Goal: Transaction & Acquisition: Purchase product/service

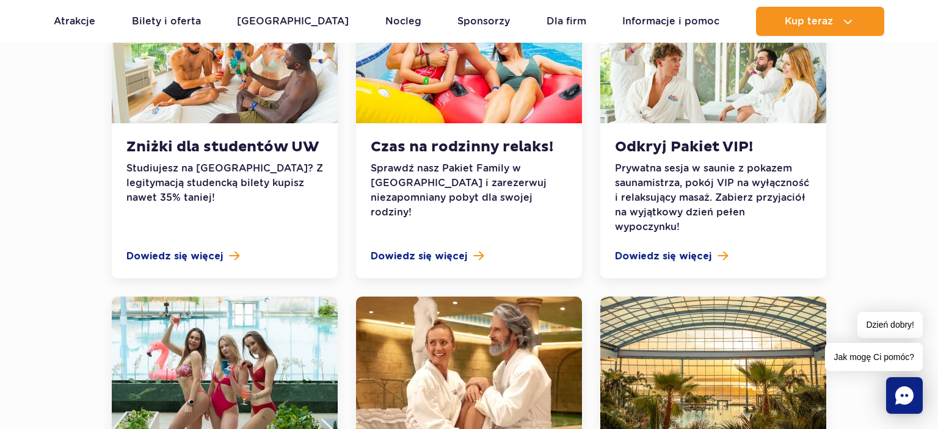
scroll to position [999, 0]
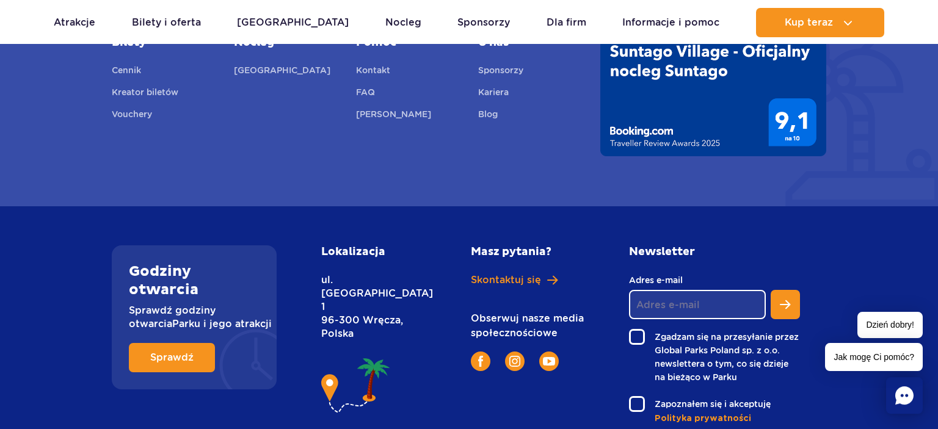
scroll to position [2730, 0]
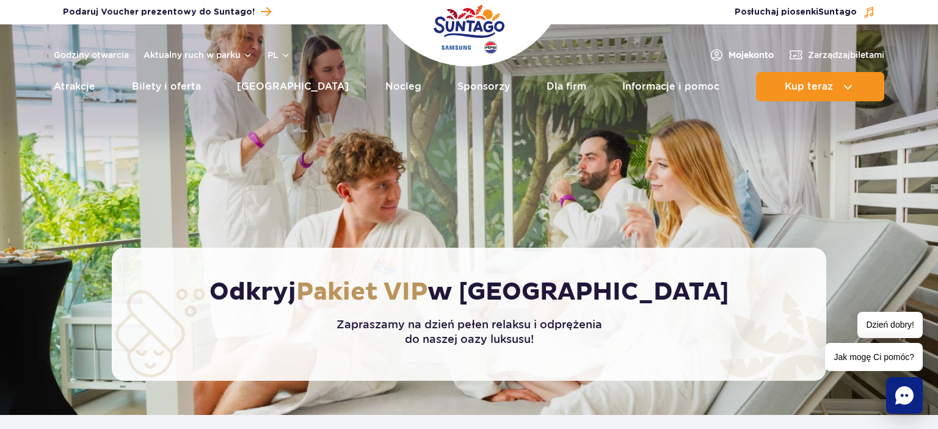
click at [747, 55] on span "Moje konto" at bounding box center [750, 55] width 45 height 12
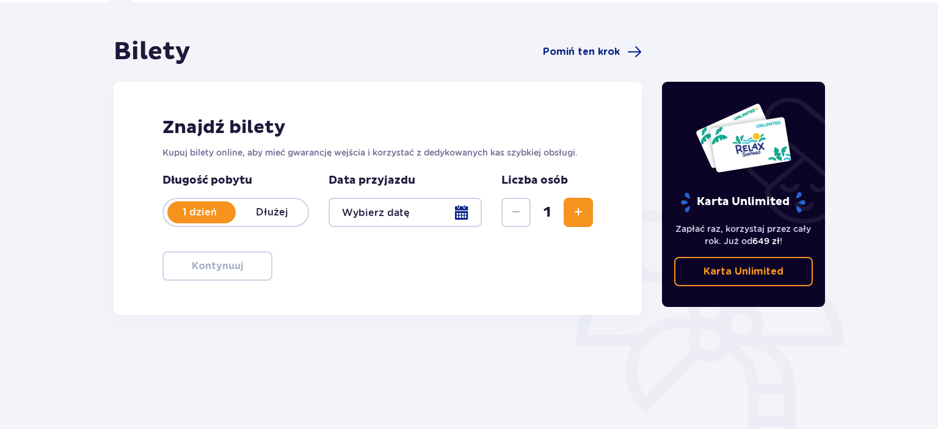
scroll to position [96, 0]
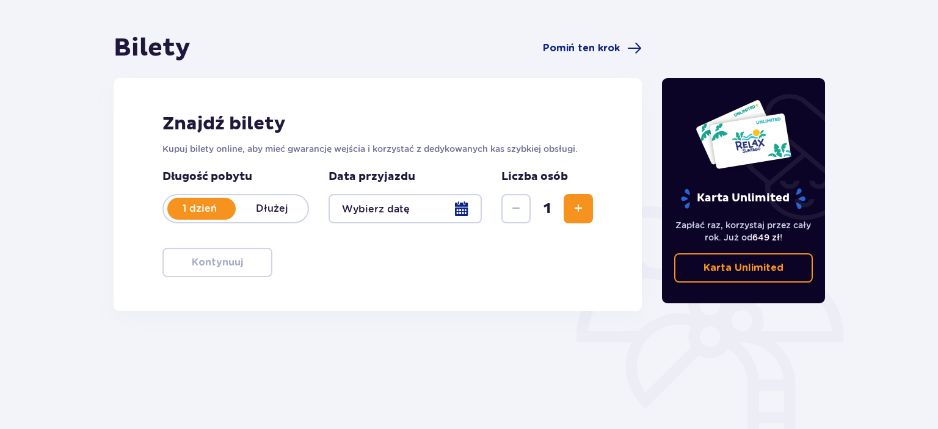
click at [728, 269] on p "Karta Unlimited" at bounding box center [743, 267] width 80 height 13
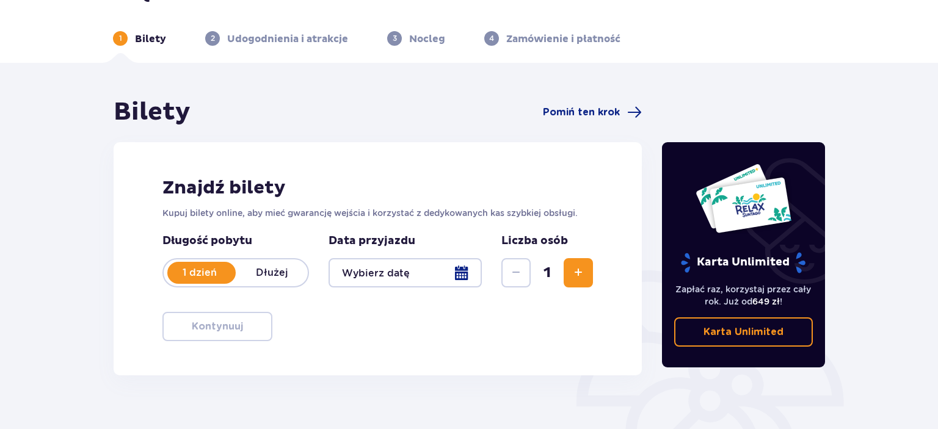
scroll to position [0, 0]
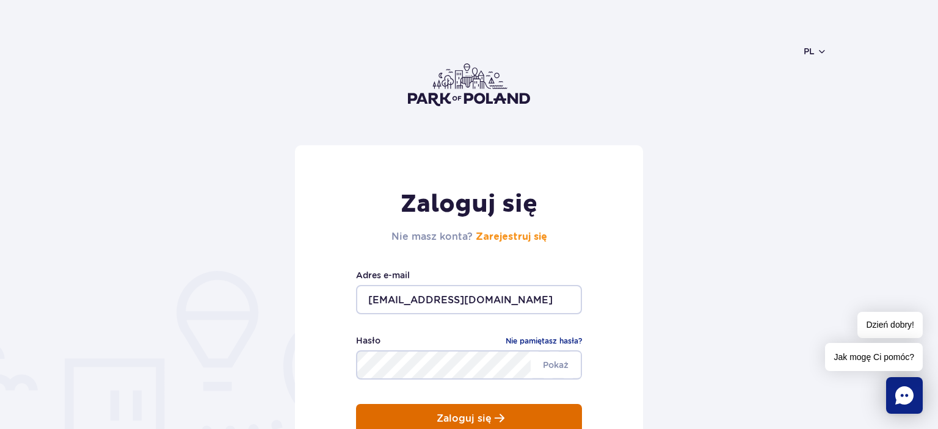
click at [463, 415] on p "Zaloguj się" at bounding box center [464, 418] width 55 height 11
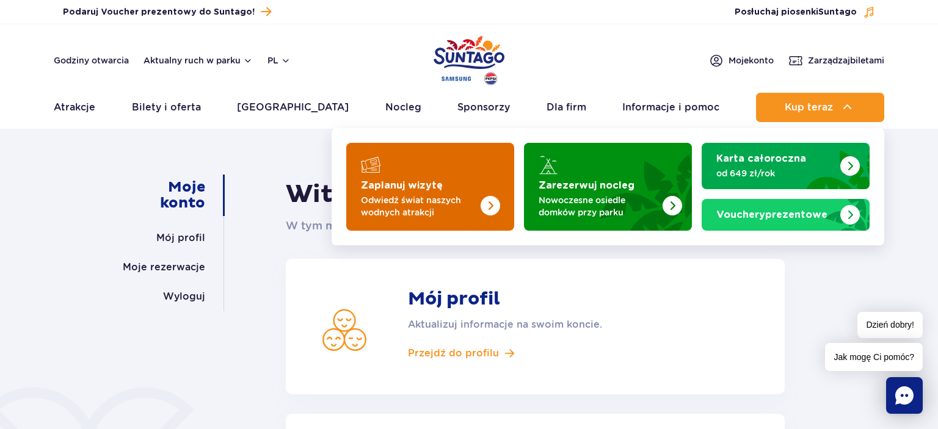
click at [410, 181] on strong "Zaplanuj wizytę" at bounding box center [402, 186] width 82 height 10
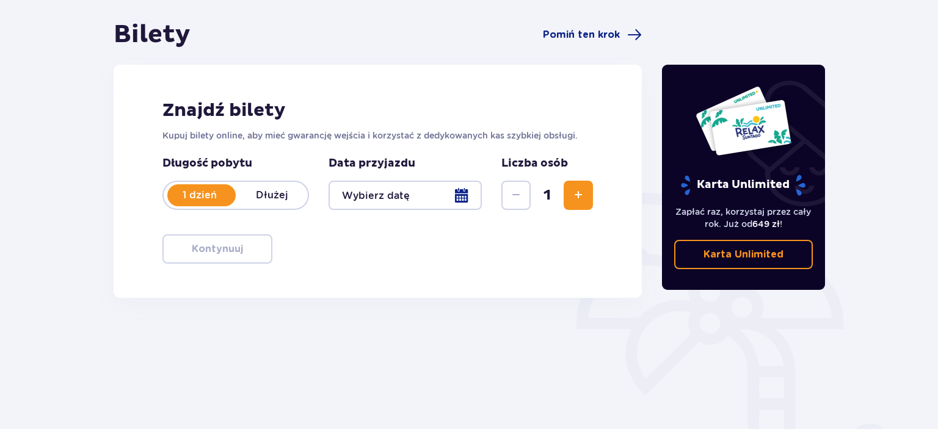
scroll to position [129, 0]
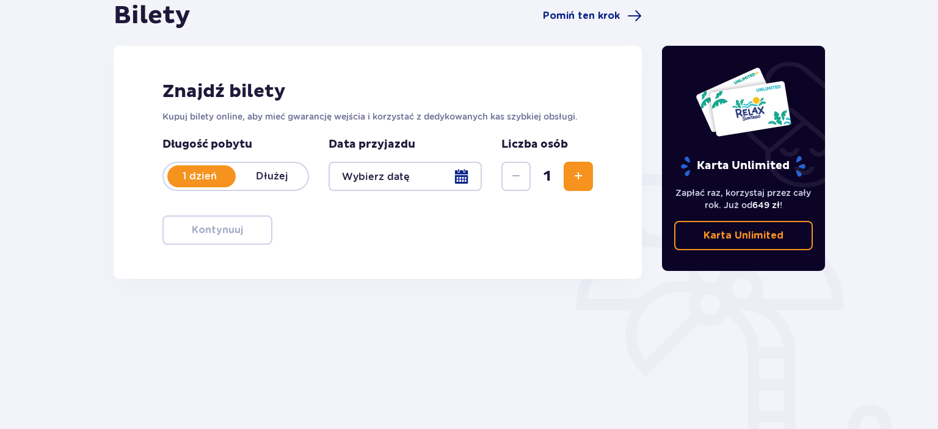
click at [585, 175] on span "Zwiększ" at bounding box center [578, 176] width 15 height 15
click at [465, 174] on div at bounding box center [404, 176] width 153 height 29
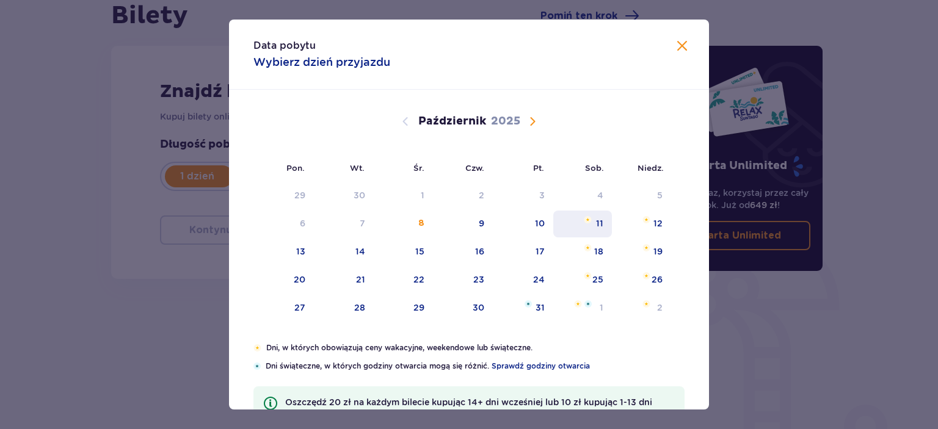
click at [600, 225] on div "11" at bounding box center [599, 223] width 7 height 12
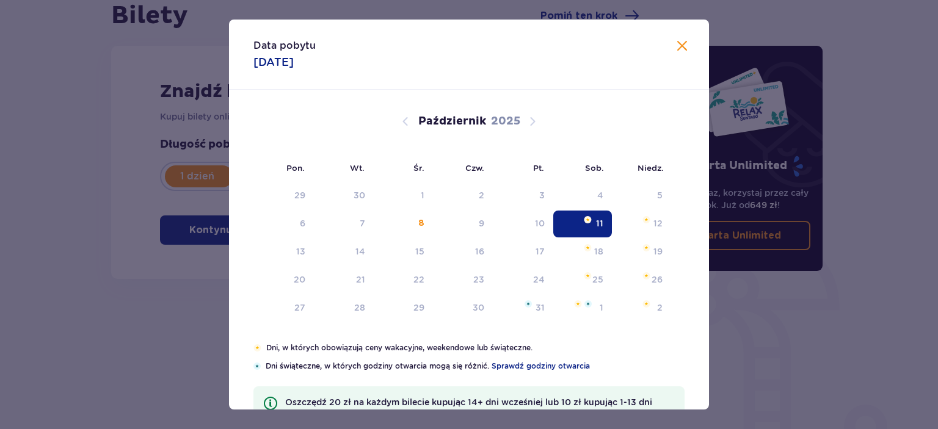
type input "[DATE]"
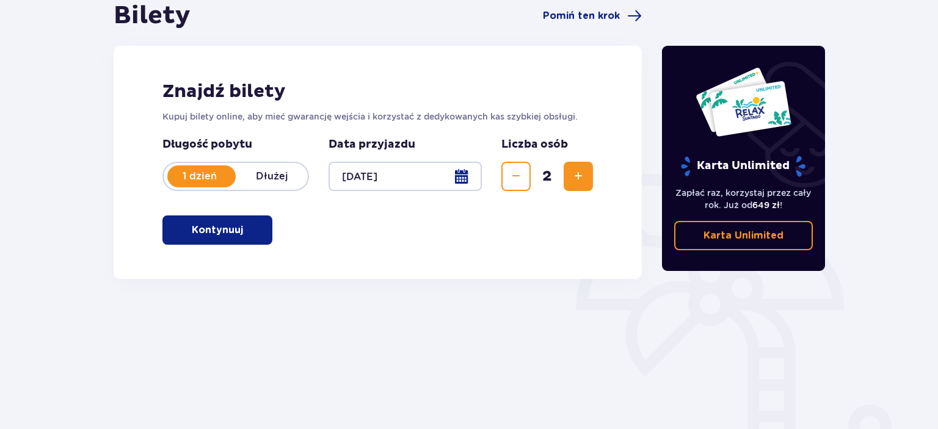
click at [241, 236] on span "button" at bounding box center [245, 230] width 15 height 15
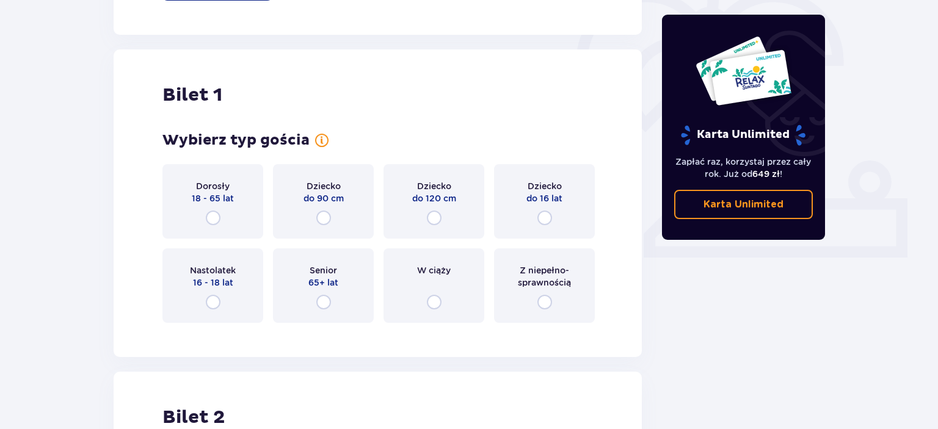
scroll to position [408, 0]
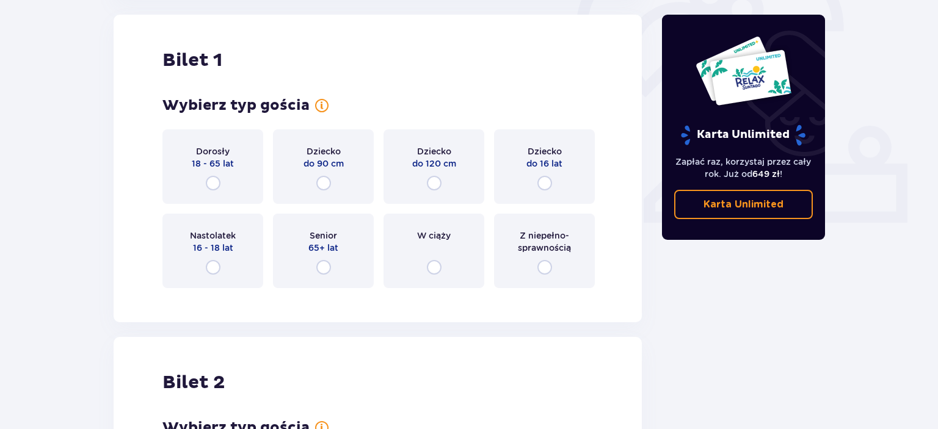
click at [211, 181] on input "radio" at bounding box center [213, 183] width 15 height 15
radio input "true"
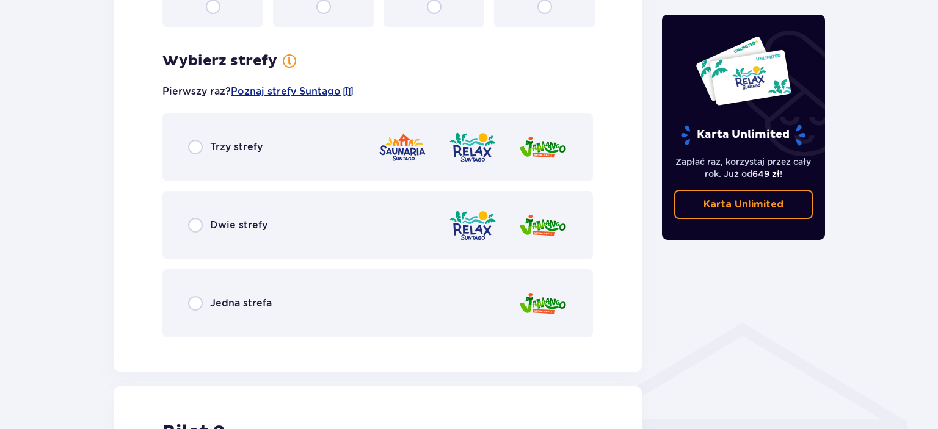
scroll to position [706, 0]
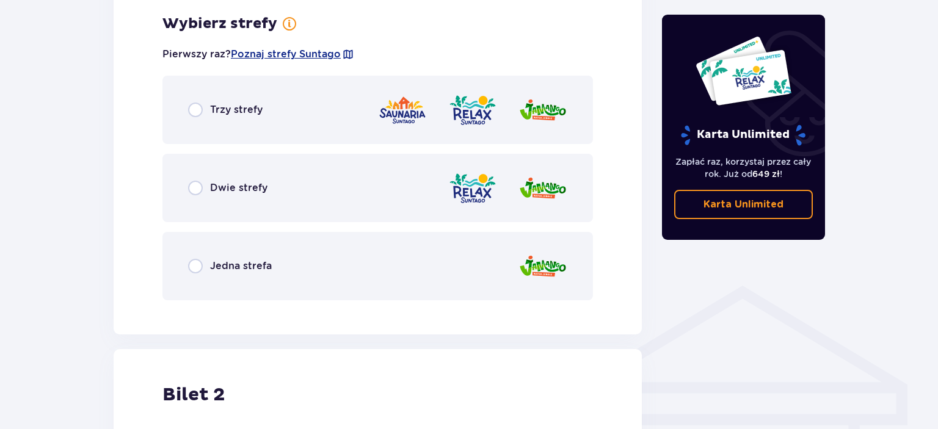
click at [198, 109] on input "radio" at bounding box center [195, 110] width 15 height 15
radio input "true"
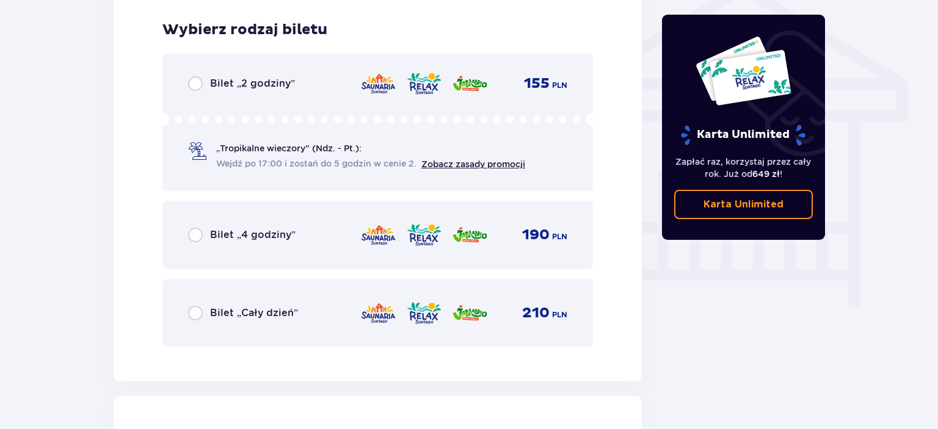
scroll to position [1016, 0]
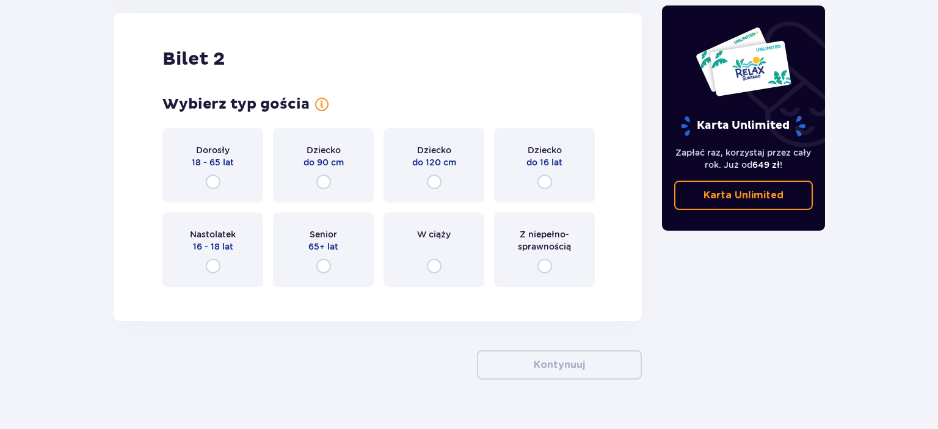
scroll to position [1416, 0]
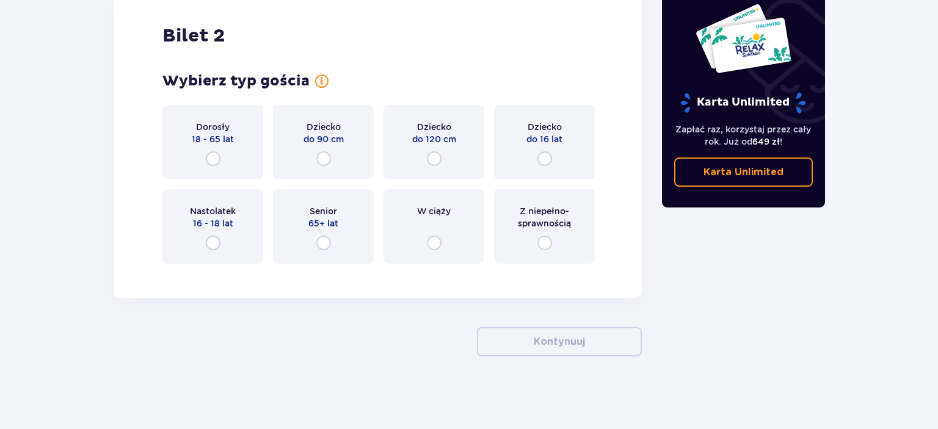
click at [209, 158] on input "radio" at bounding box center [213, 158] width 15 height 15
radio input "true"
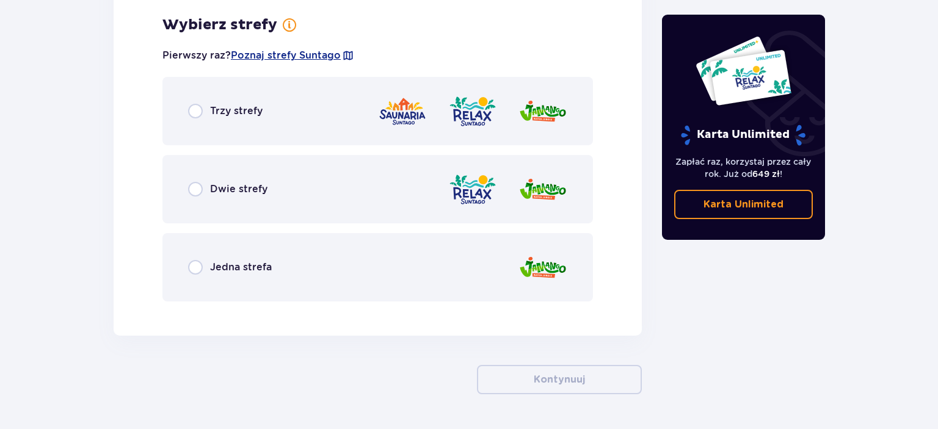
scroll to position [1689, 0]
click at [201, 189] on input "radio" at bounding box center [195, 188] width 15 height 15
radio input "true"
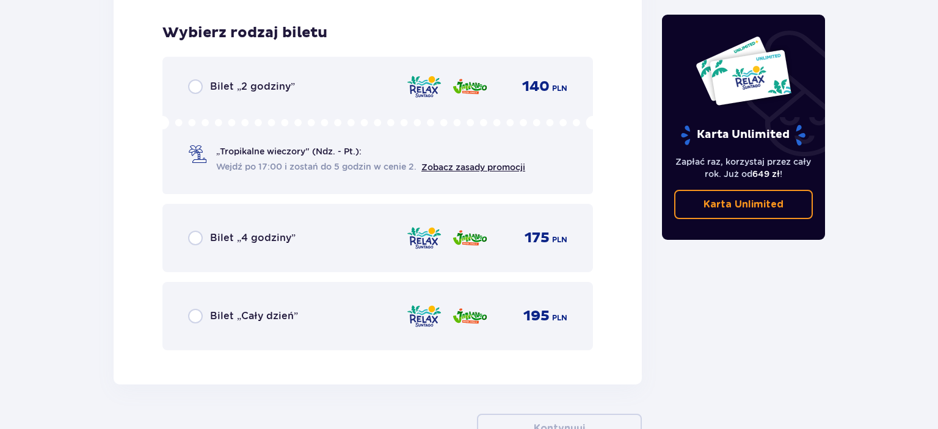
scroll to position [1999, 0]
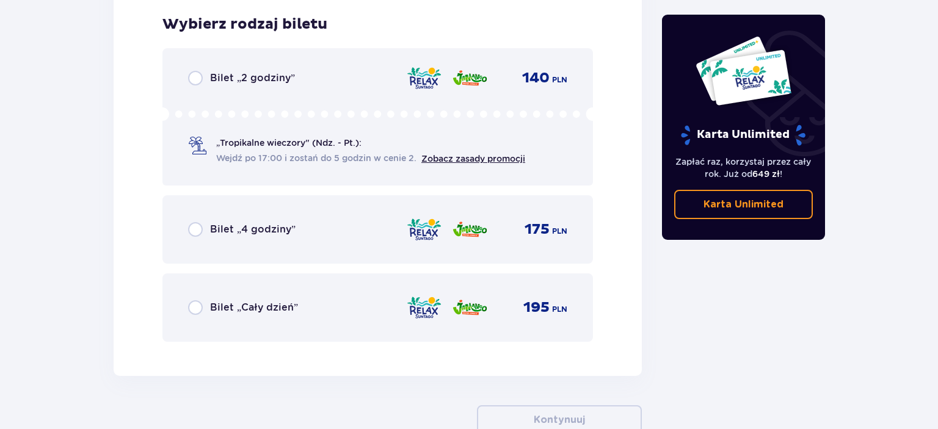
radio input "true"
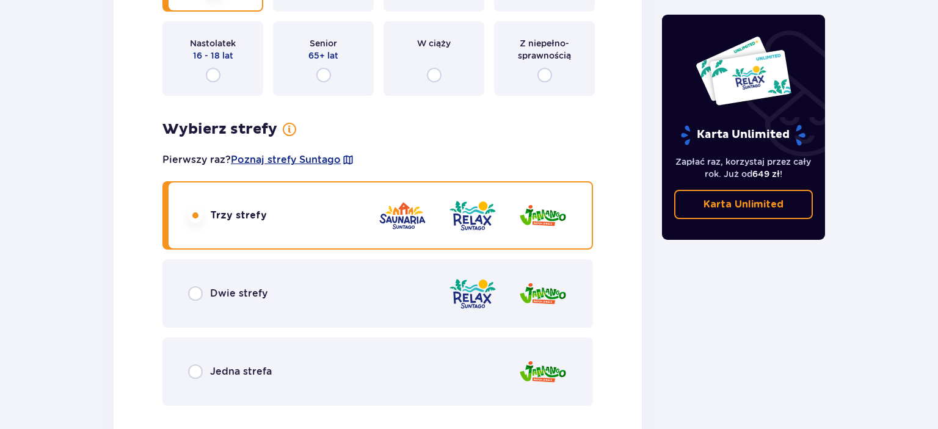
click at [188, 364] on input "radio" at bounding box center [195, 371] width 15 height 15
radio input "true"
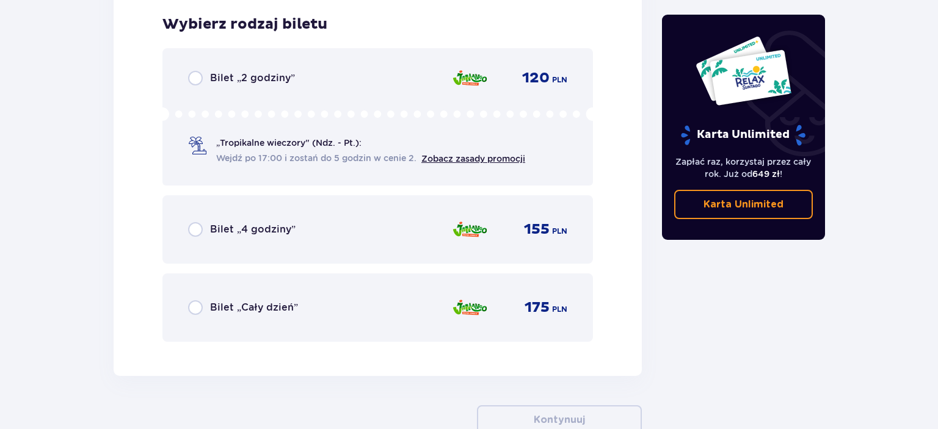
radio input "true"
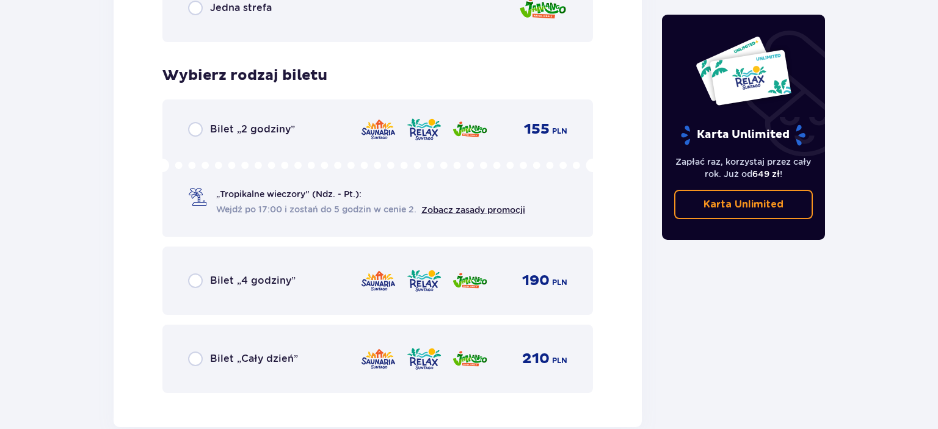
scroll to position [1915, 0]
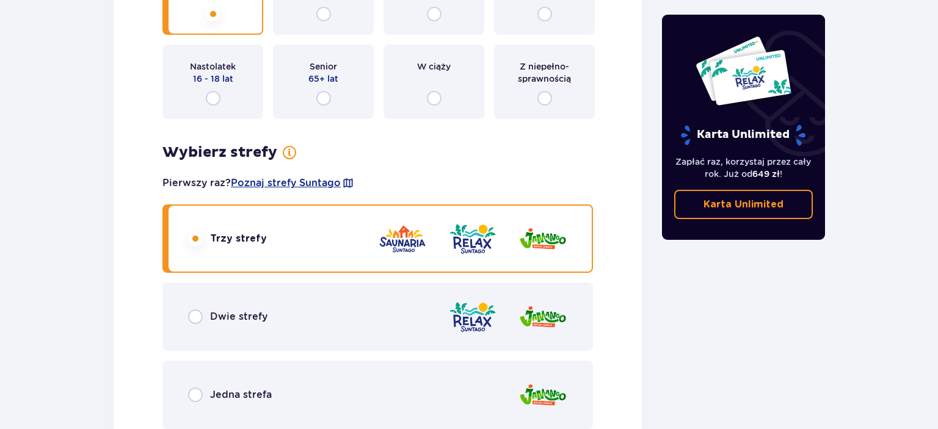
scroll to position [1593, 0]
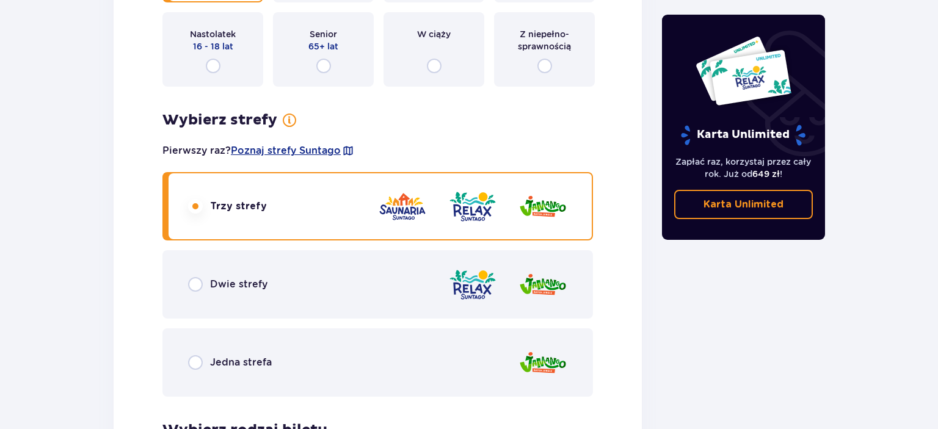
click at [195, 285] on input "radio" at bounding box center [195, 284] width 15 height 15
radio input "true"
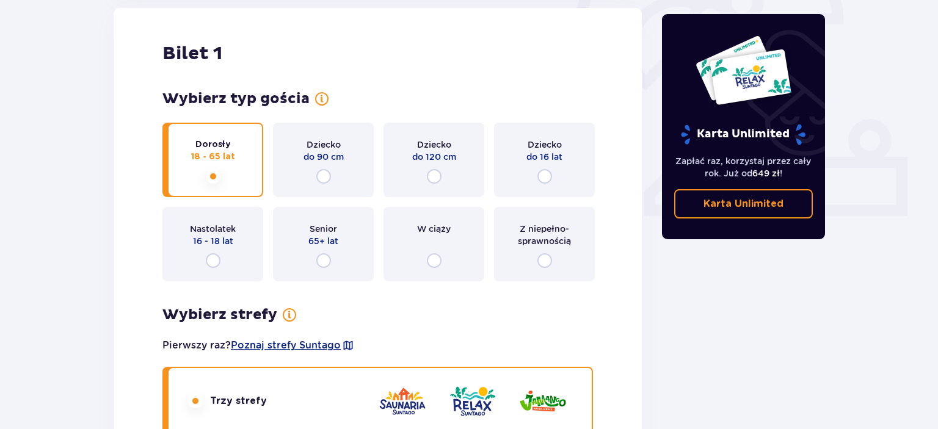
scroll to position [419, 0]
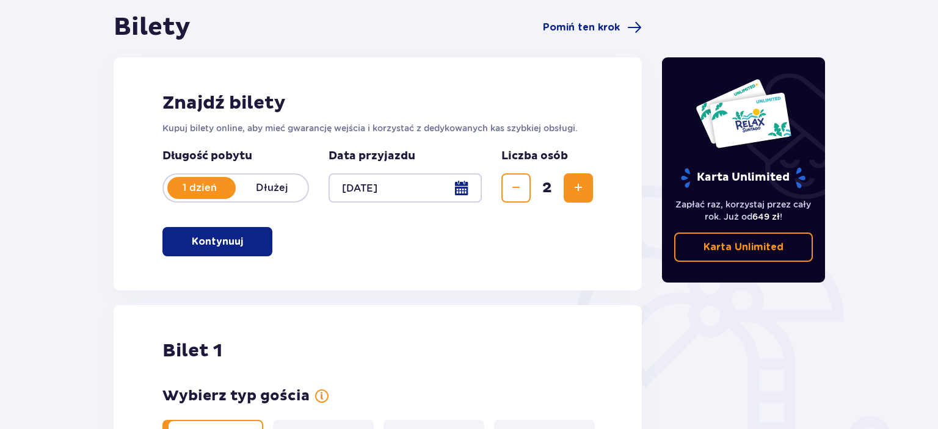
scroll to position [0, 0]
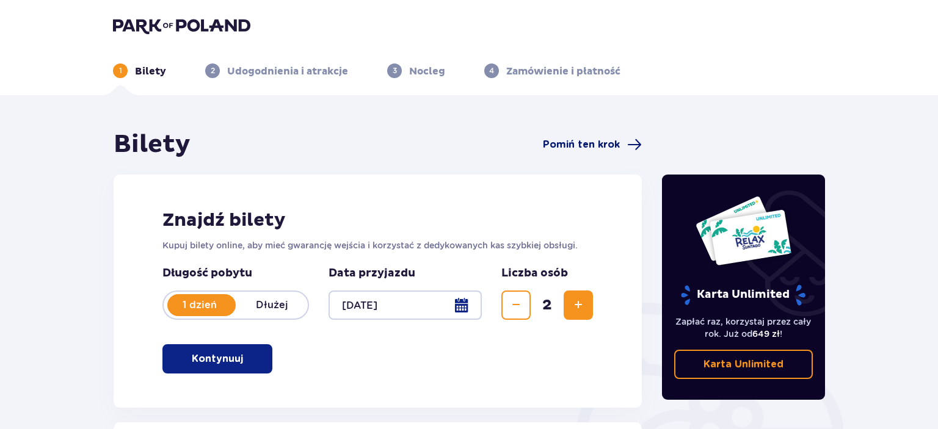
click at [578, 147] on span "Pomiń ten krok" at bounding box center [581, 144] width 77 height 13
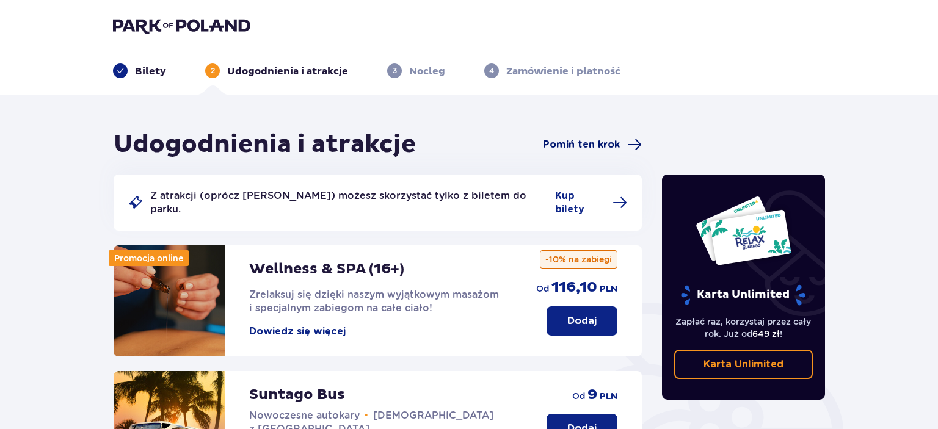
click at [557, 145] on span "Pomiń ten krok" at bounding box center [581, 144] width 77 height 13
